Goal: Transaction & Acquisition: Purchase product/service

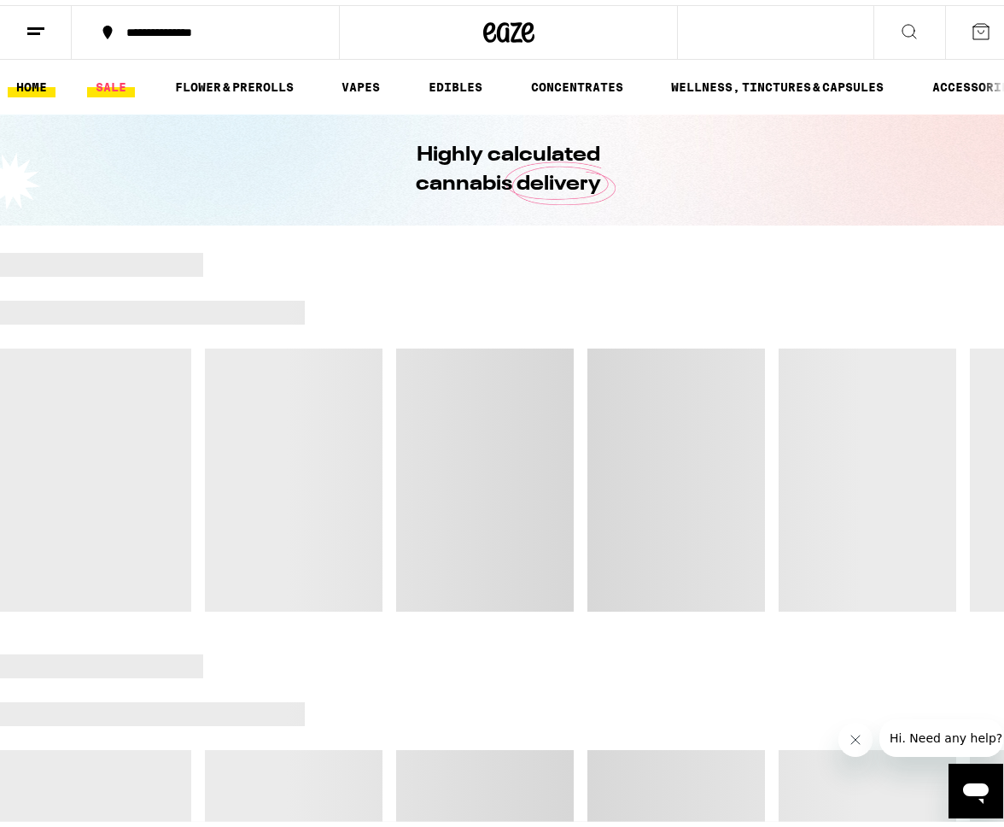
click at [105, 88] on link "SALE" at bounding box center [111, 82] width 48 height 20
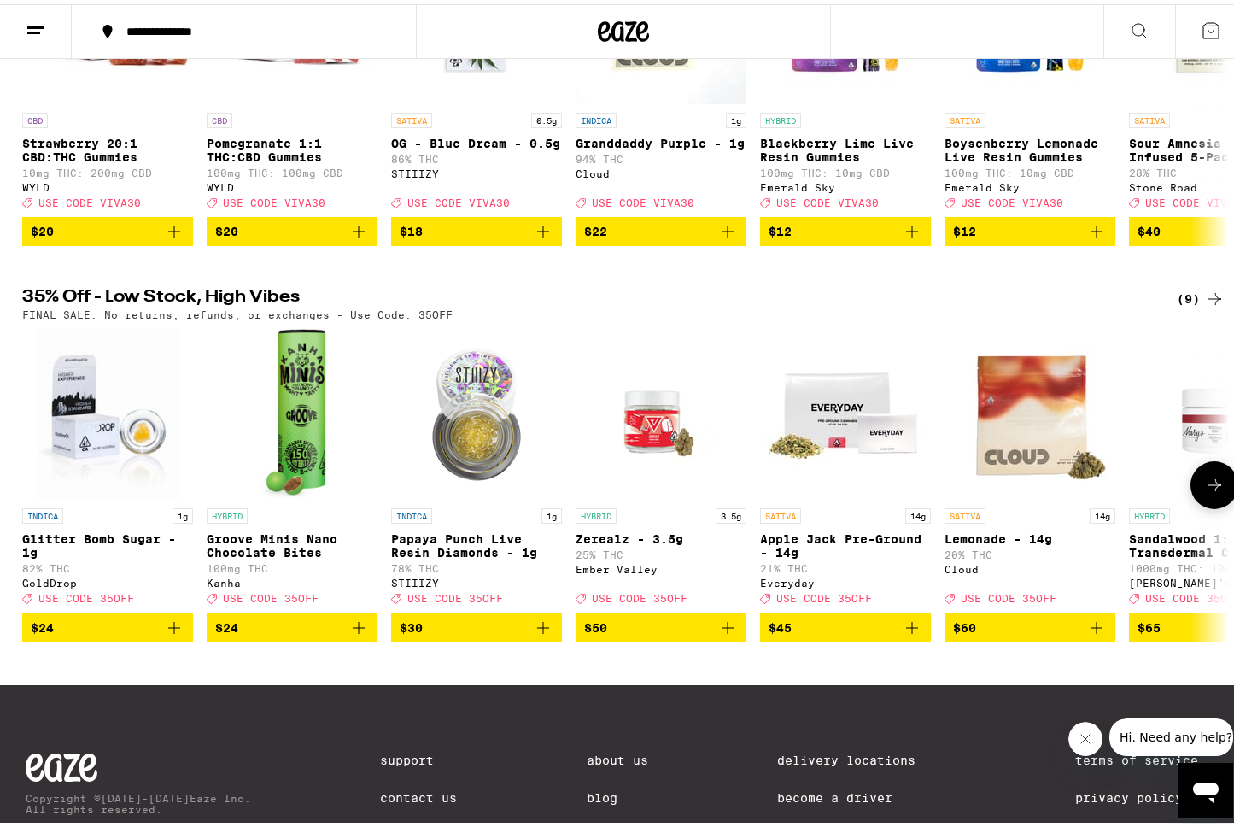
scroll to position [350, 0]
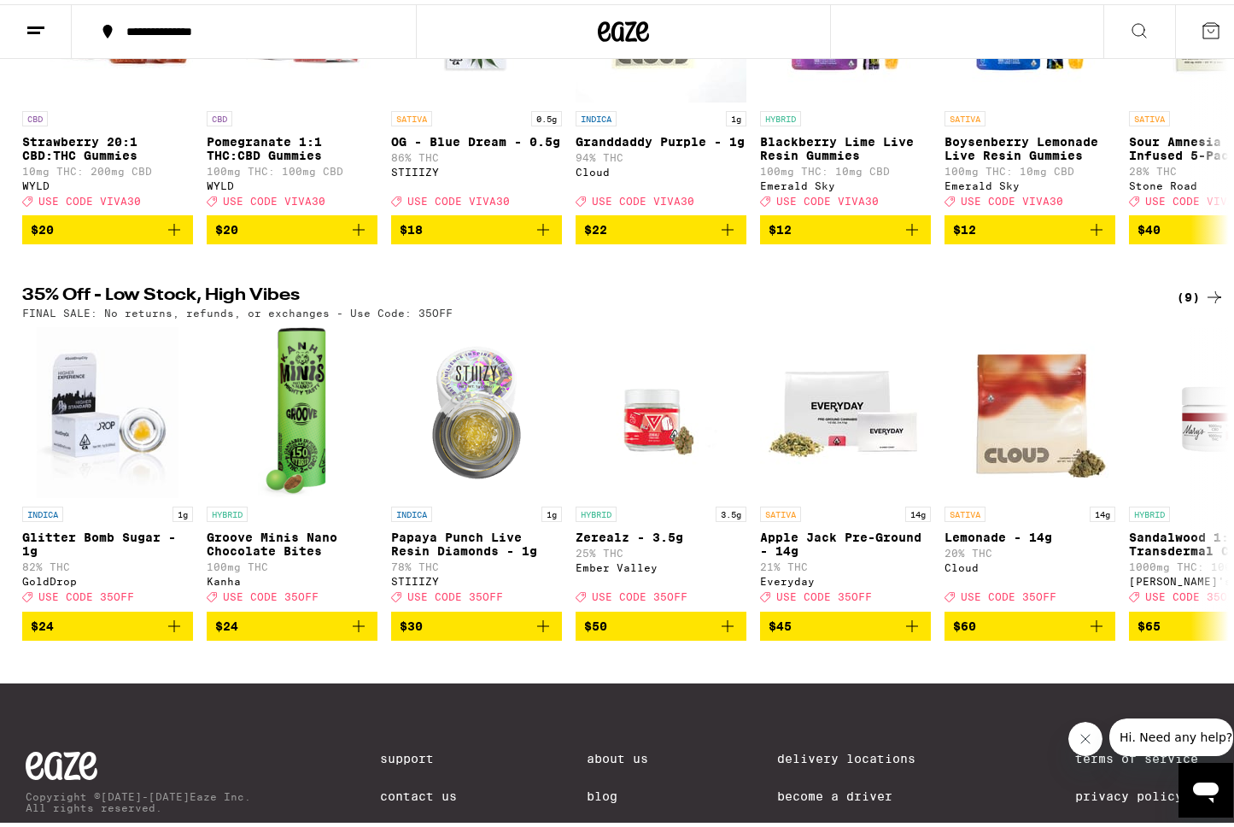
click at [1004, 303] on div "(9)" at bounding box center [1201, 293] width 48 height 20
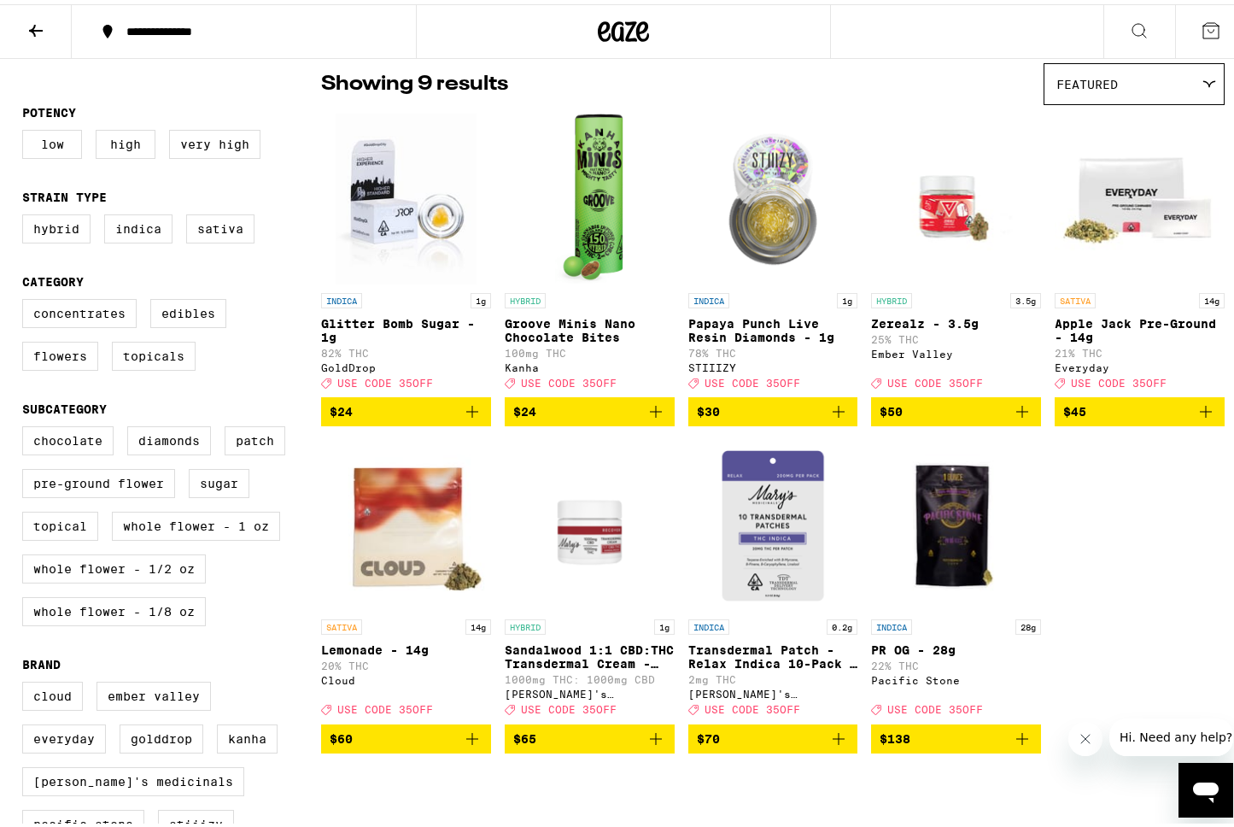
scroll to position [163, 0]
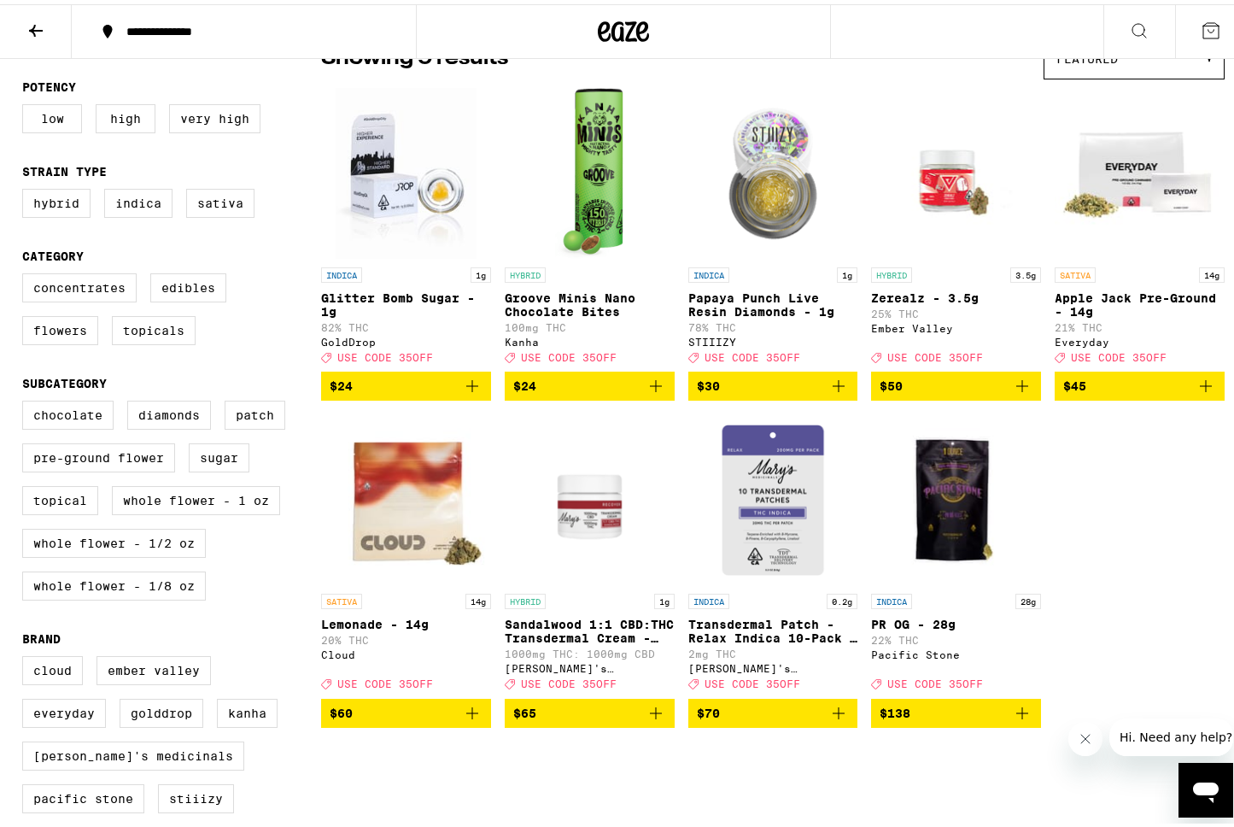
click at [467, 715] on icon "Add to bag" at bounding box center [472, 709] width 12 height 12
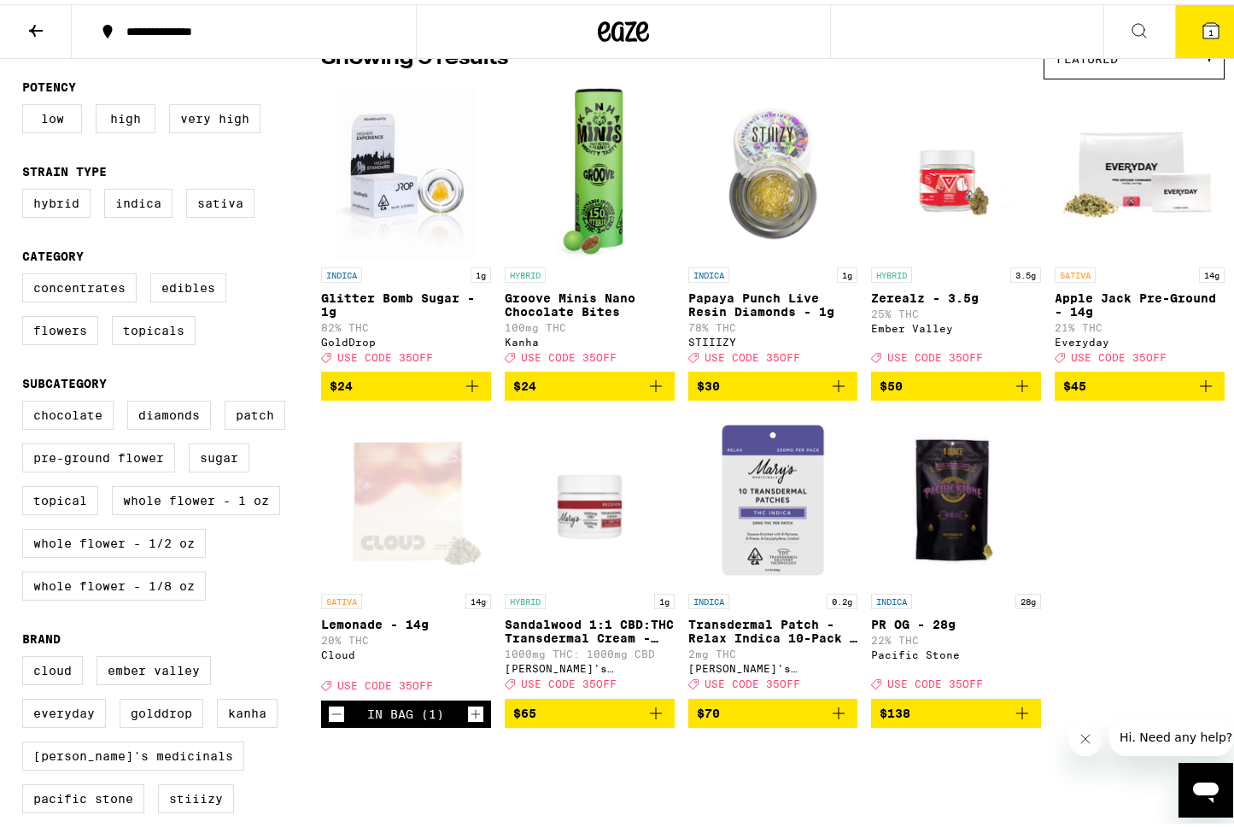
click at [1004, 392] on icon "Add to bag" at bounding box center [1206, 382] width 20 height 20
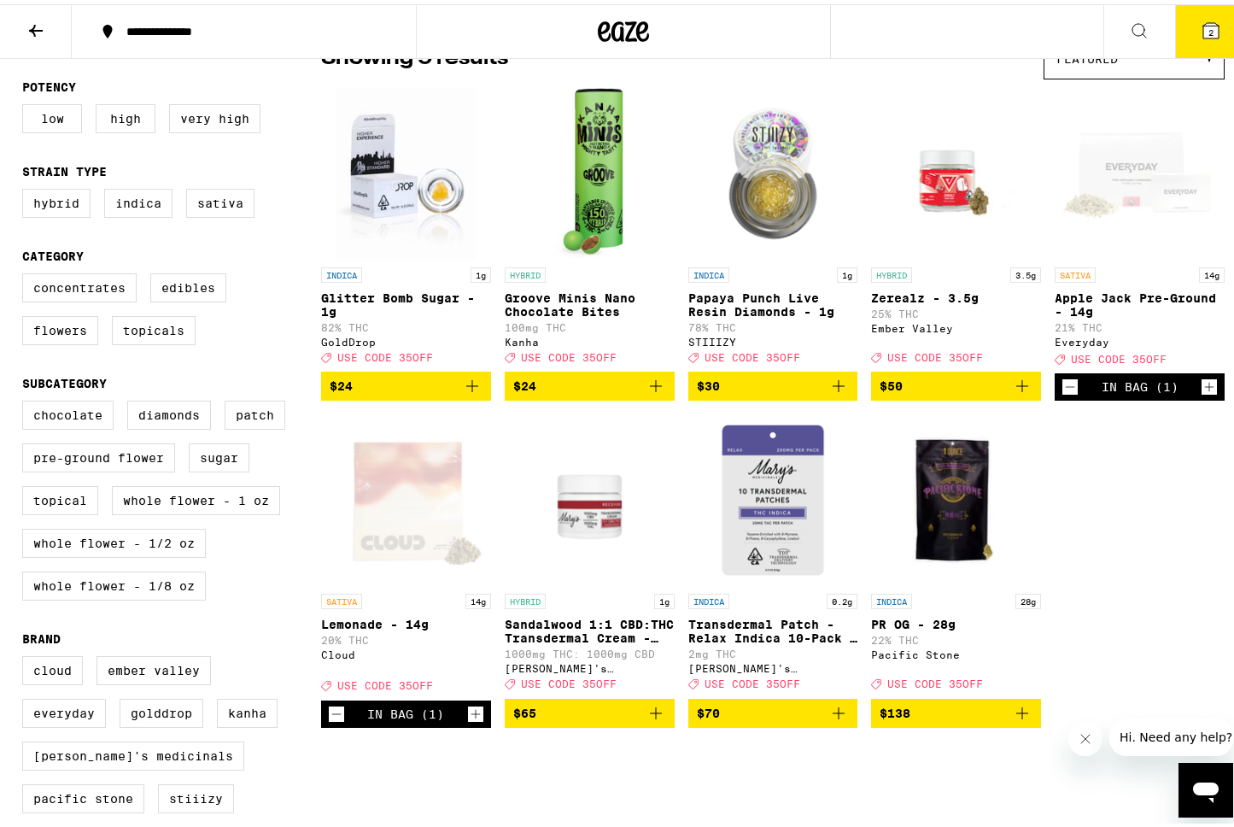
click at [1004, 44] on button "2" at bounding box center [1211, 27] width 72 height 53
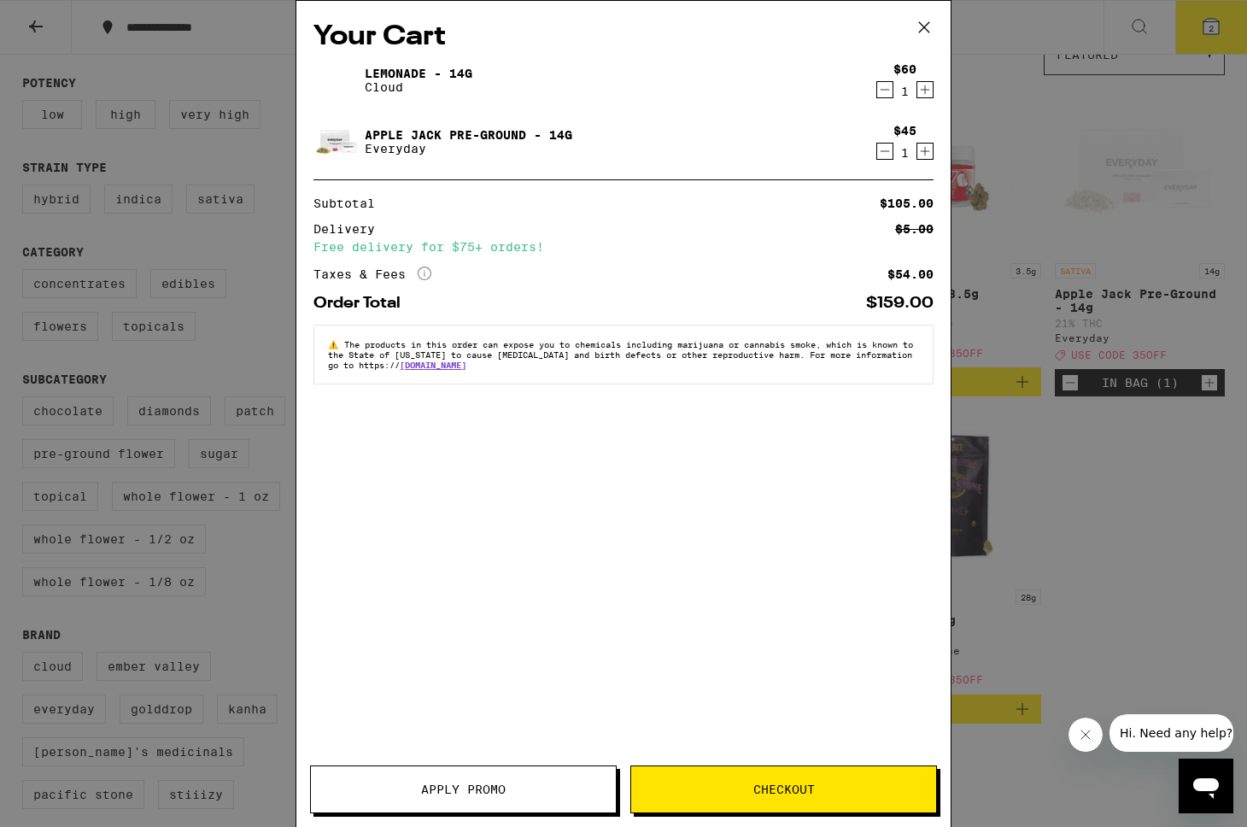
click at [476, 799] on button "Apply Promo" at bounding box center [463, 789] width 307 height 48
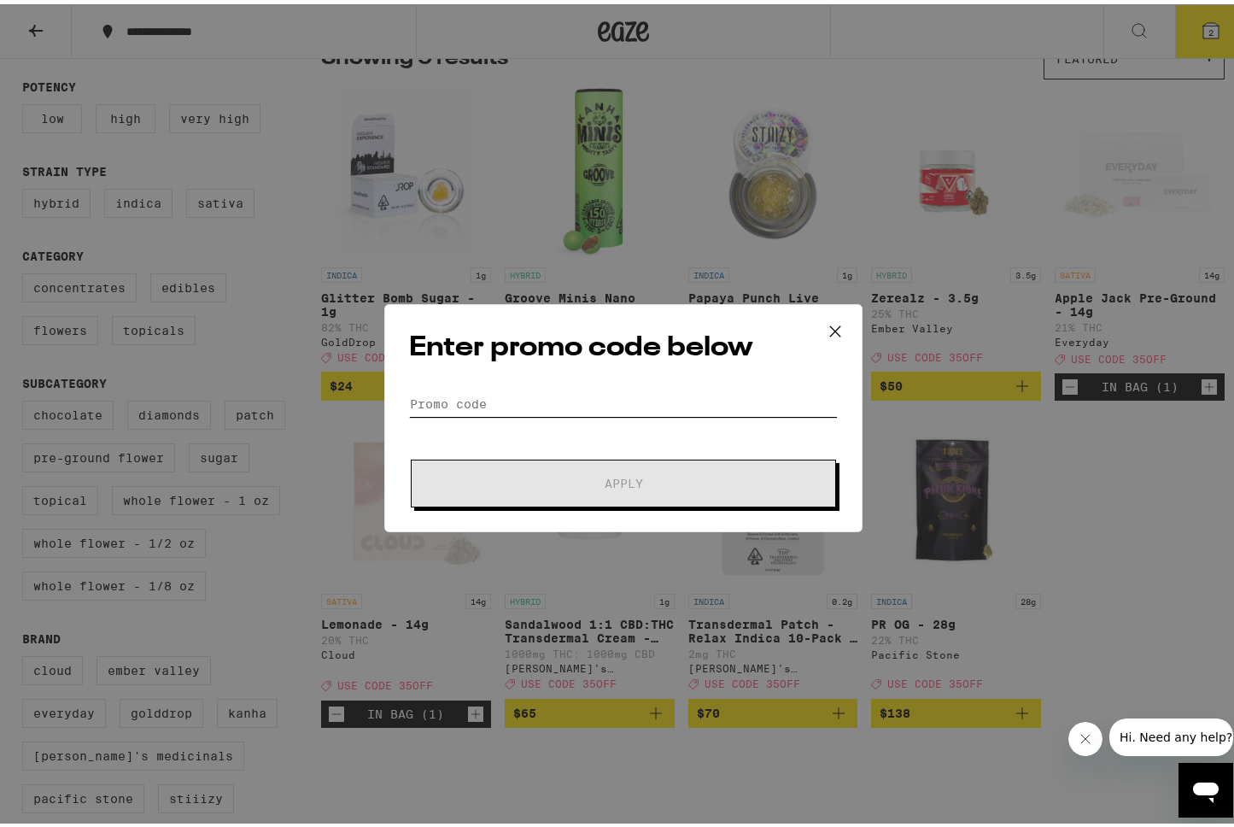
click at [537, 387] on input "Promo Code" at bounding box center [623, 400] width 429 height 26
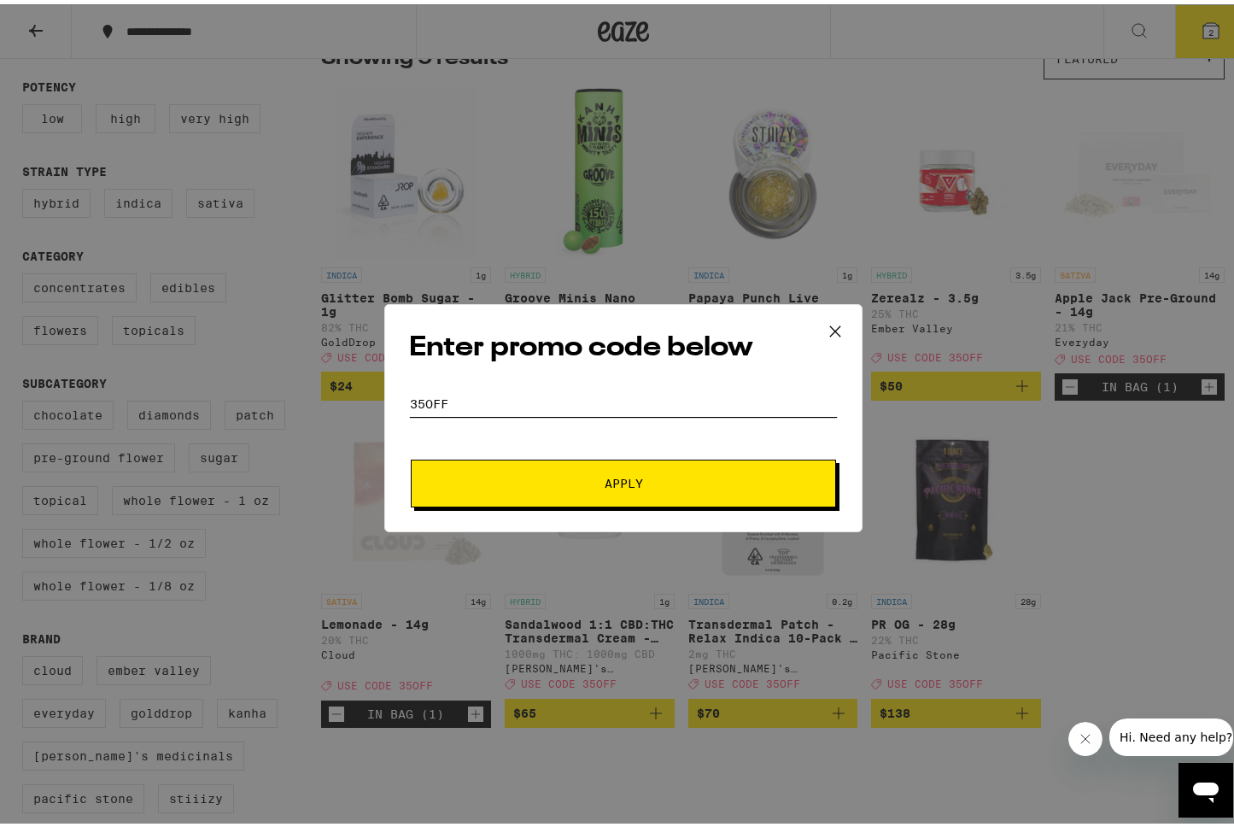
type input "35OFF"
click at [411, 455] on button "Apply" at bounding box center [623, 479] width 425 height 48
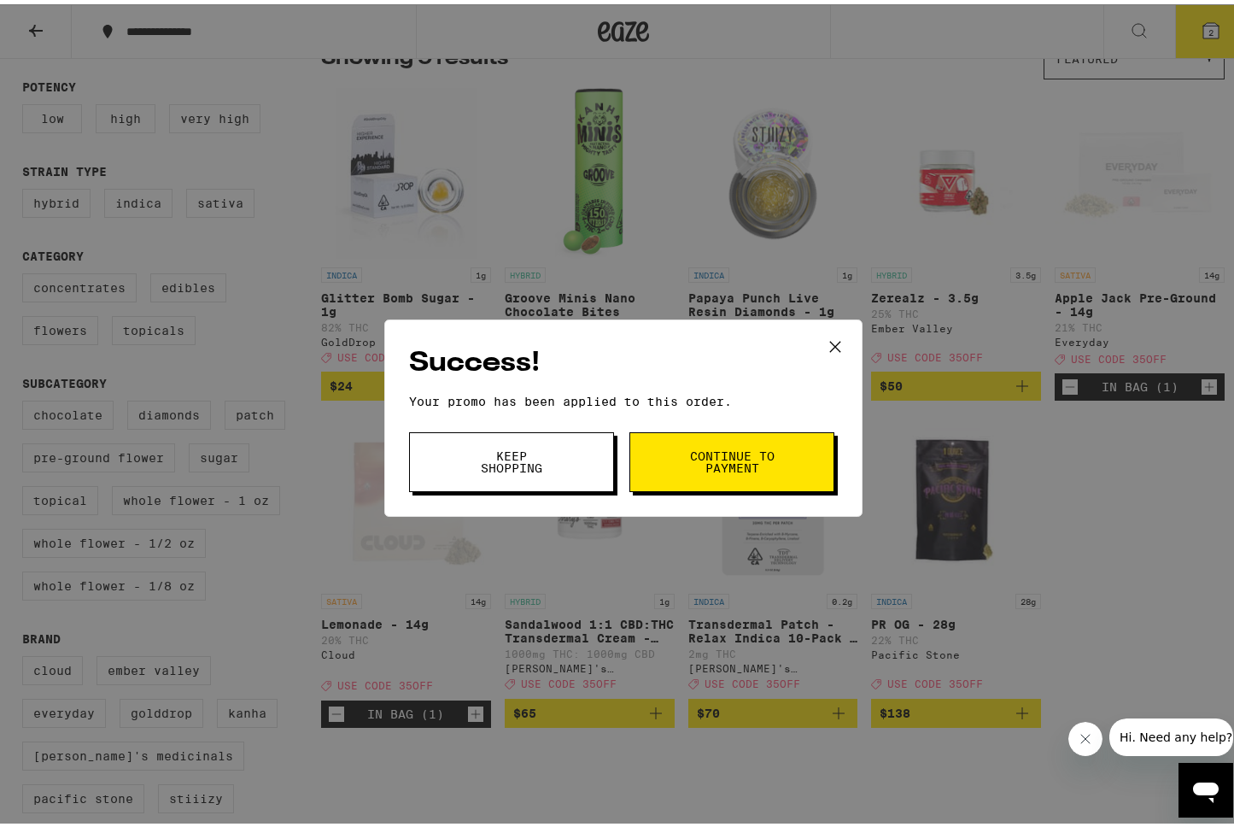
click at [724, 460] on span "Continue to payment" at bounding box center [731, 458] width 87 height 24
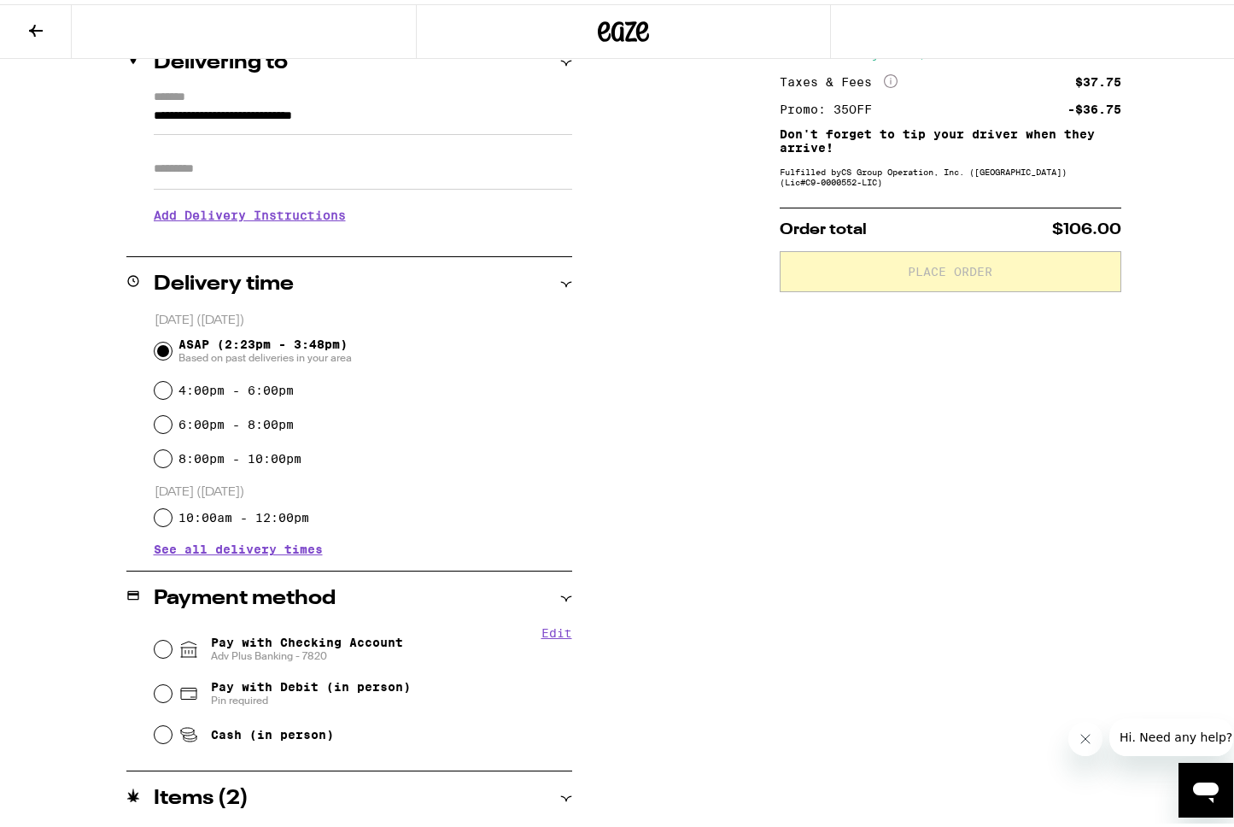
scroll to position [305, 0]
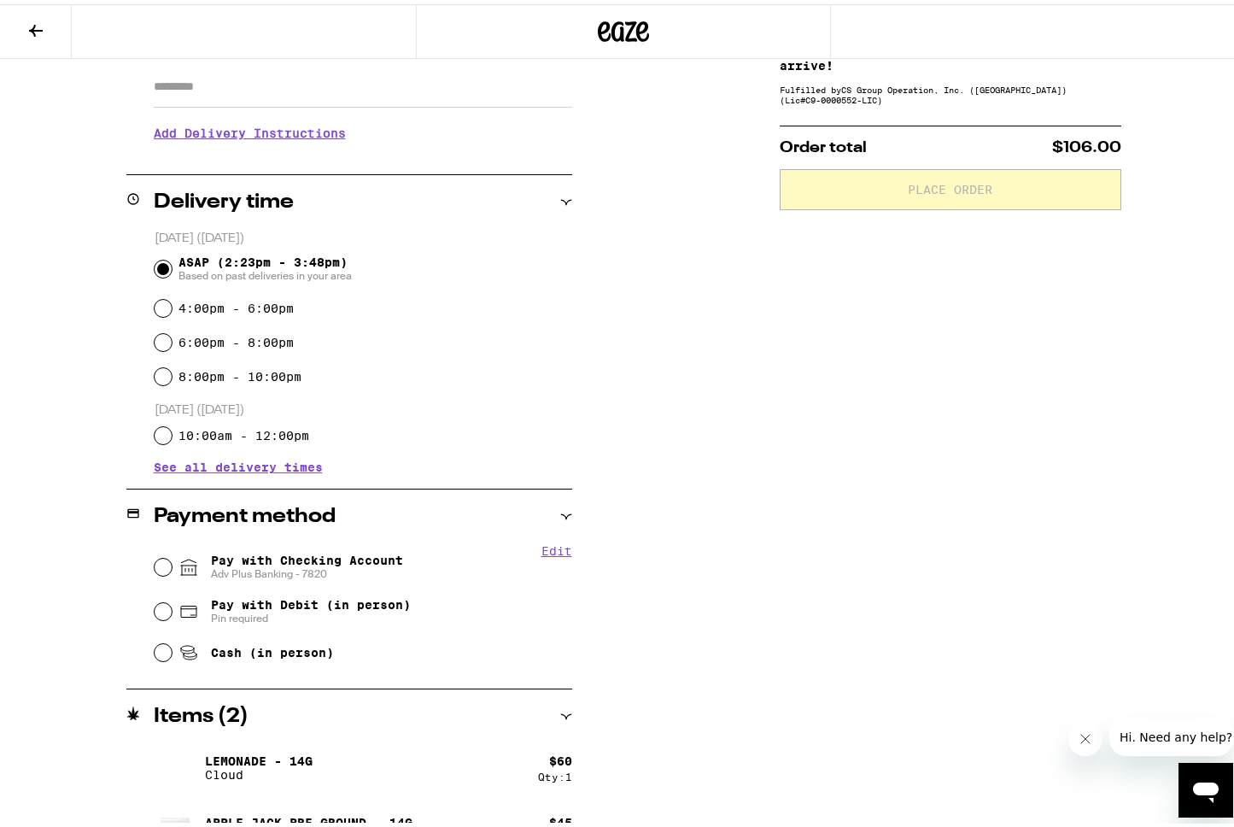
click at [166, 559] on div "Pay with Checking Account Adv Plus Banking - 7820" at bounding box center [364, 563] width 418 height 44
click at [155, 564] on input "Pay with Checking Account Adv Plus Banking - 7820" at bounding box center [163, 562] width 17 height 17
radio input "true"
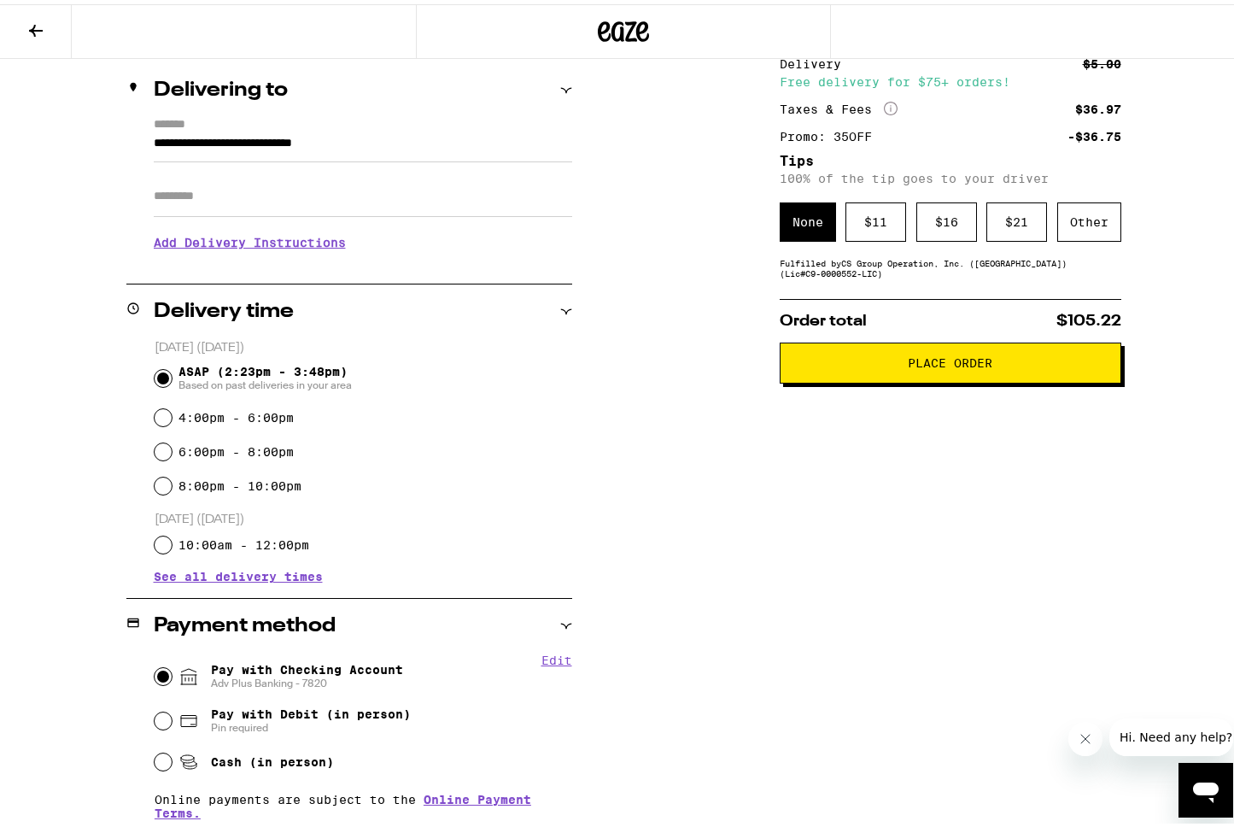
scroll to position [4, 0]
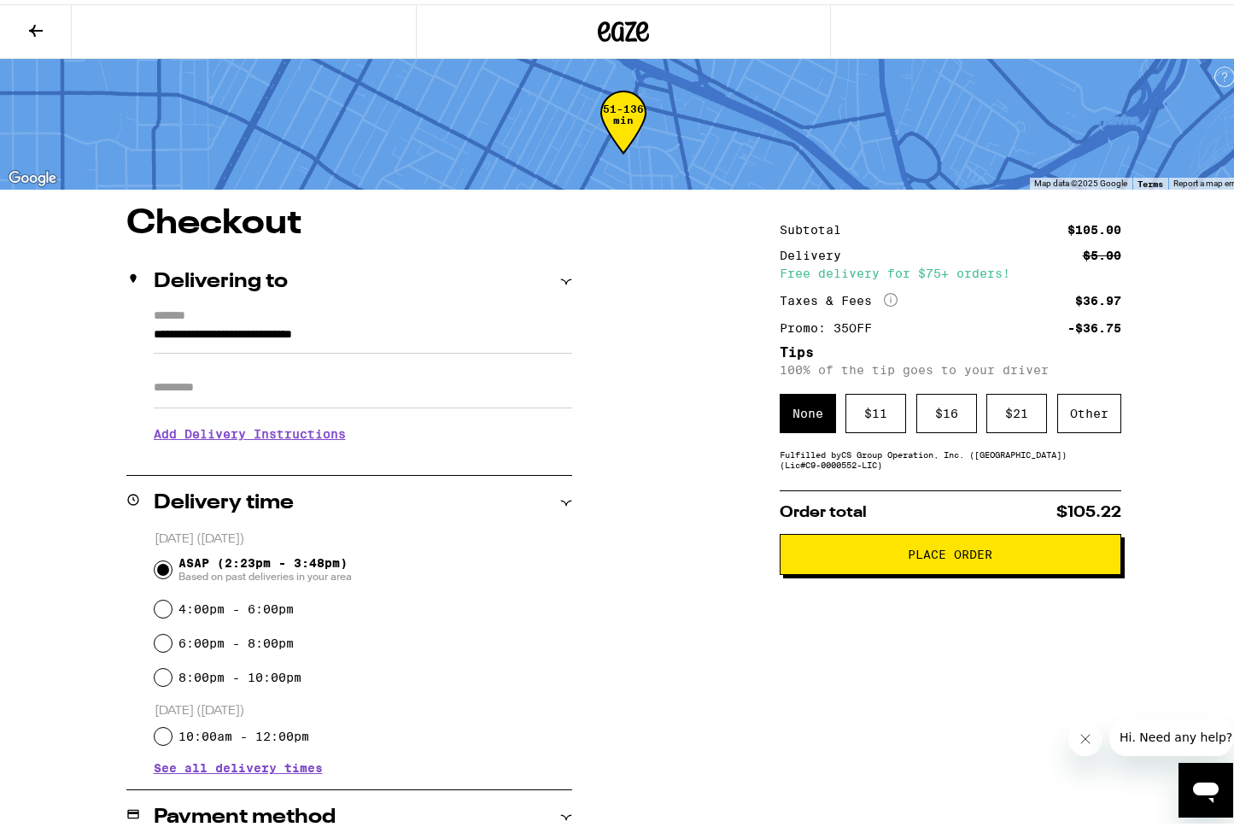
click at [837, 566] on button "Place Order" at bounding box center [951, 550] width 342 height 41
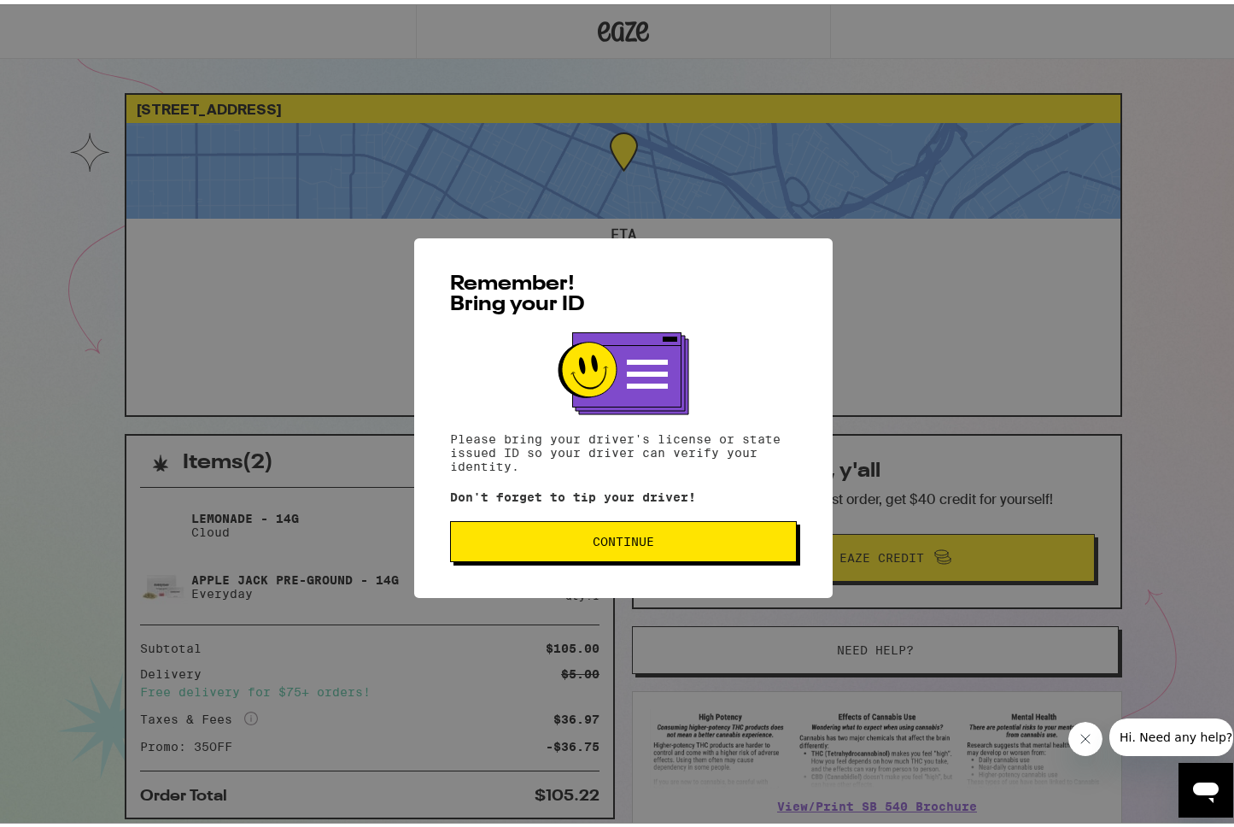
click at [664, 535] on span "Continue" at bounding box center [624, 537] width 318 height 12
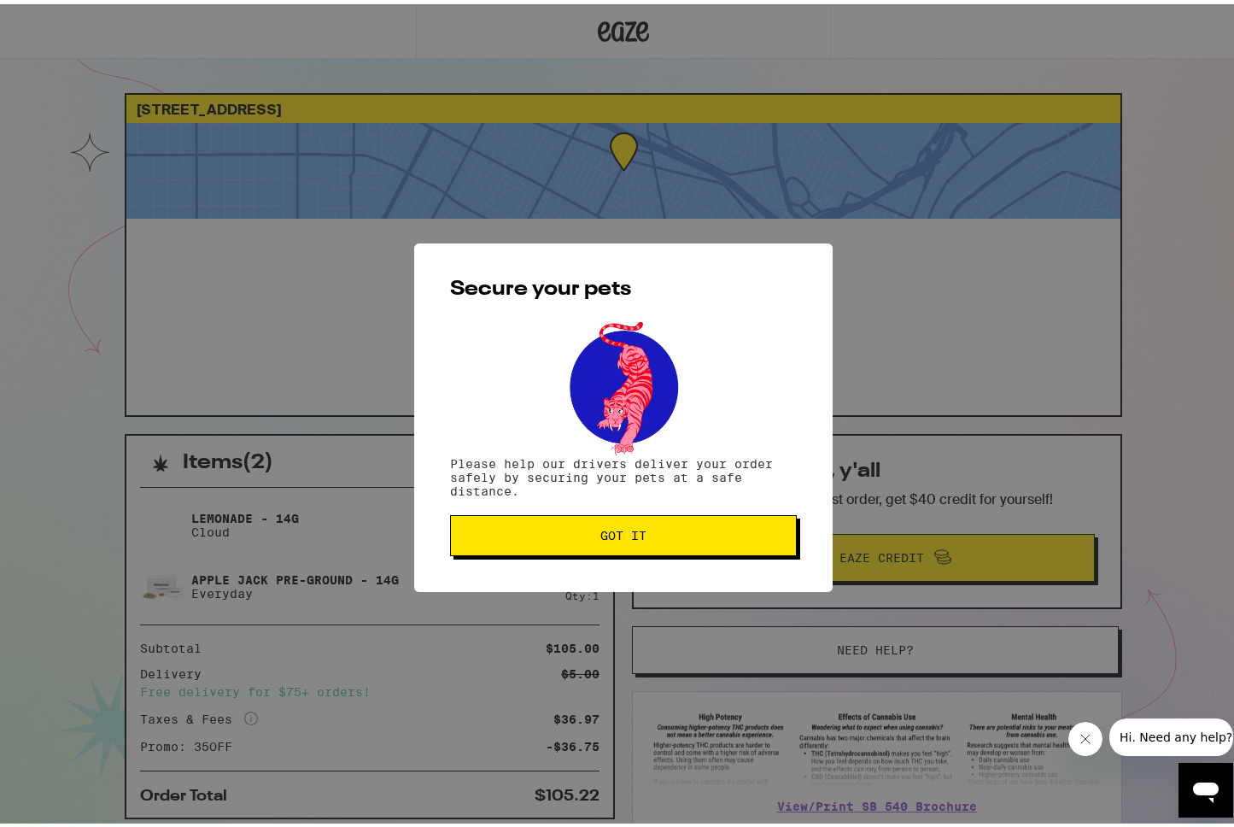
drag, startPoint x: 563, startPoint y: 547, endPoint x: 574, endPoint y: 547, distance: 11.1
click at [565, 547] on button "Got it" at bounding box center [623, 531] width 347 height 41
